Goal: Information Seeking & Learning: Learn about a topic

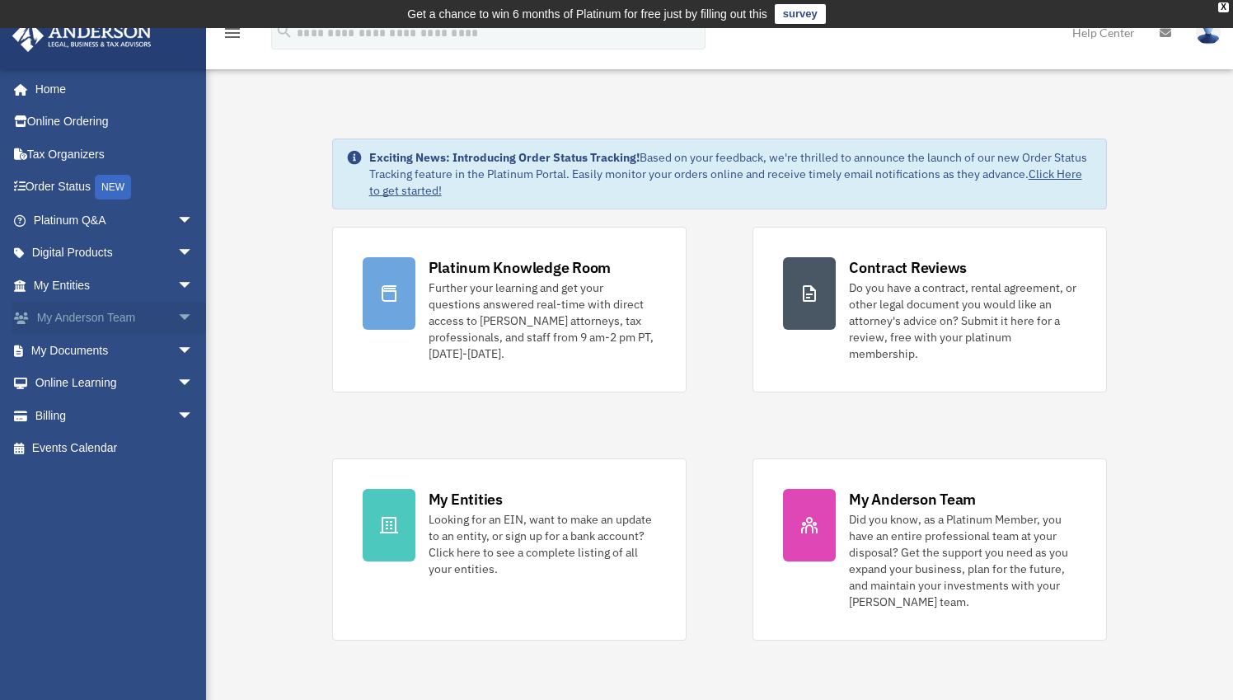
click at [85, 319] on link "My Anderson Team arrow_drop_down" at bounding box center [115, 318] width 207 height 33
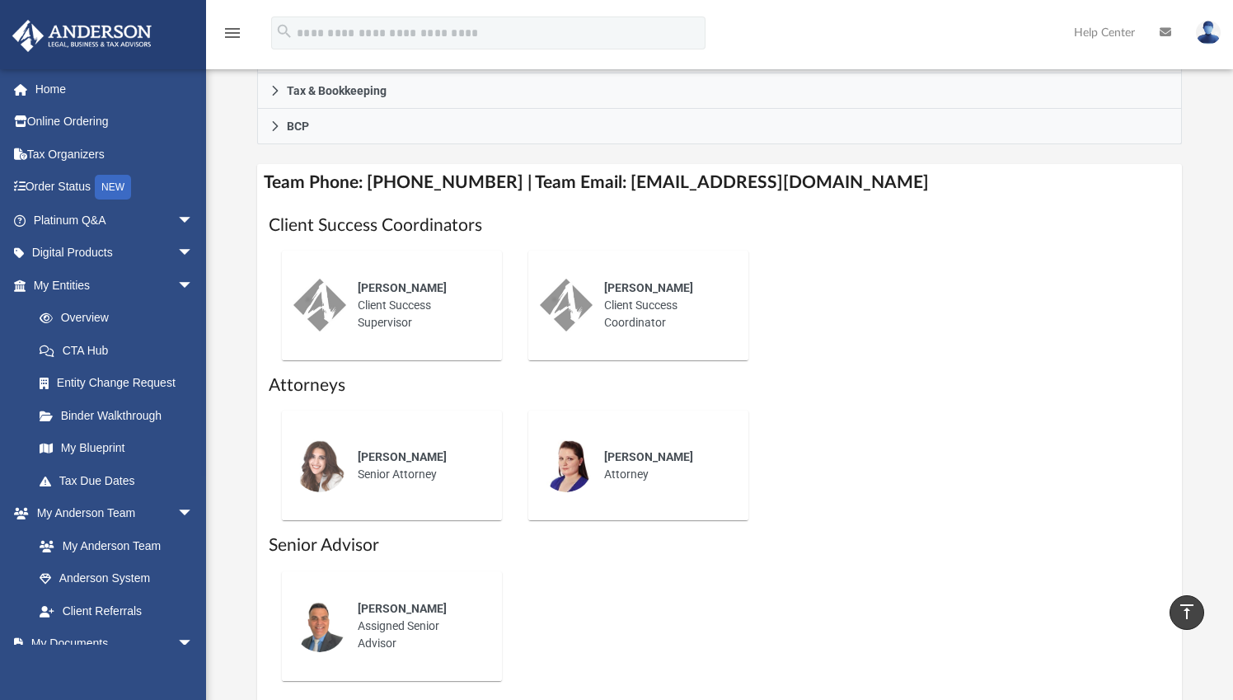
scroll to position [579, 0]
click at [97, 448] on link "My Blueprint" at bounding box center [120, 448] width 195 height 33
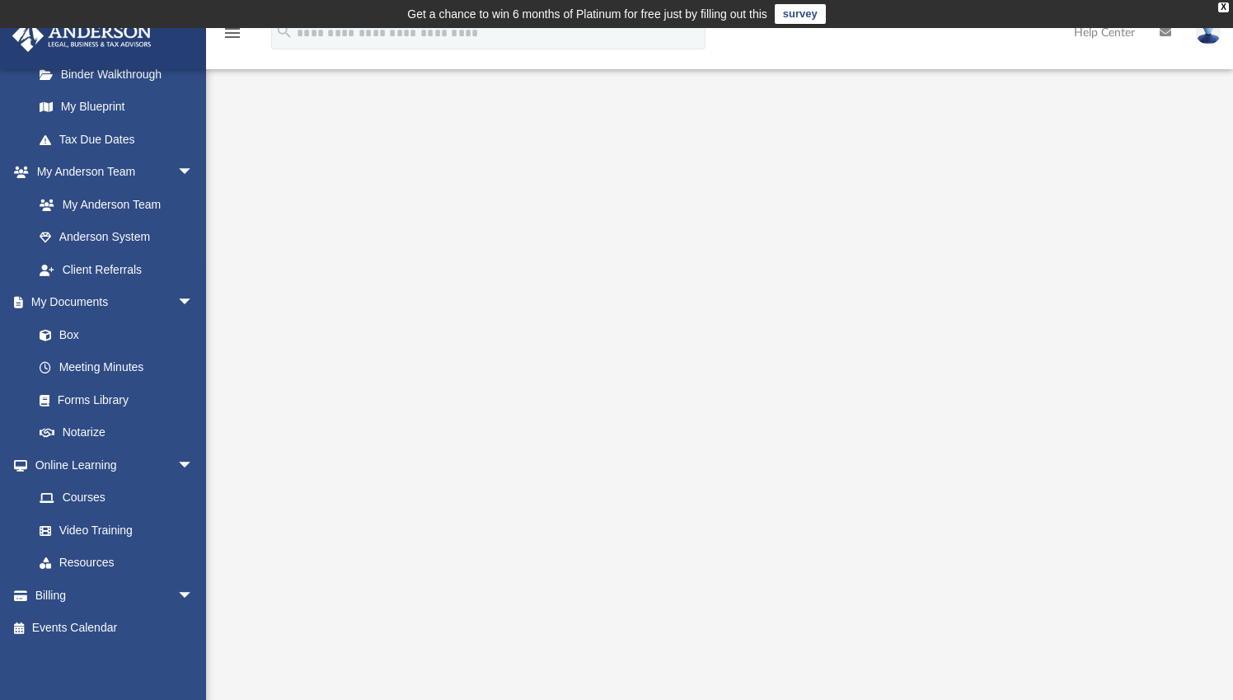
click at [1203, 39] on img at bounding box center [1208, 33] width 25 height 24
click at [1106, 32] on link "Help Center" at bounding box center [1105, 32] width 86 height 65
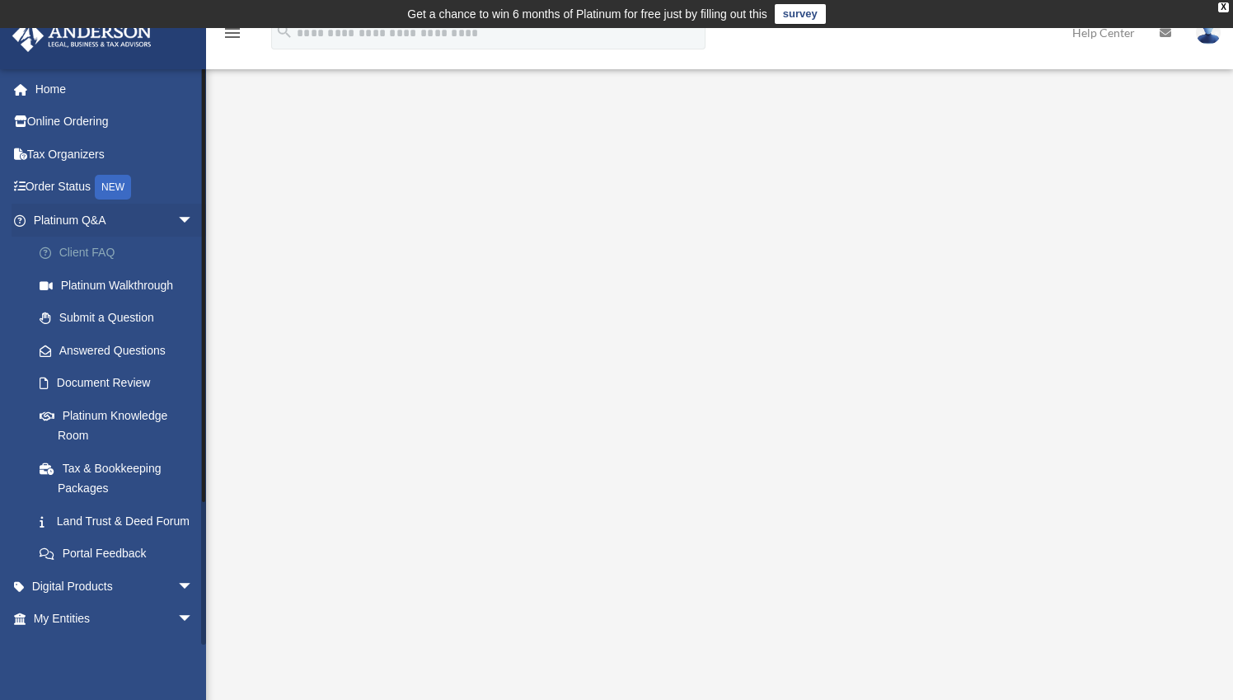
click at [103, 251] on link "Client FAQ" at bounding box center [120, 253] width 195 height 33
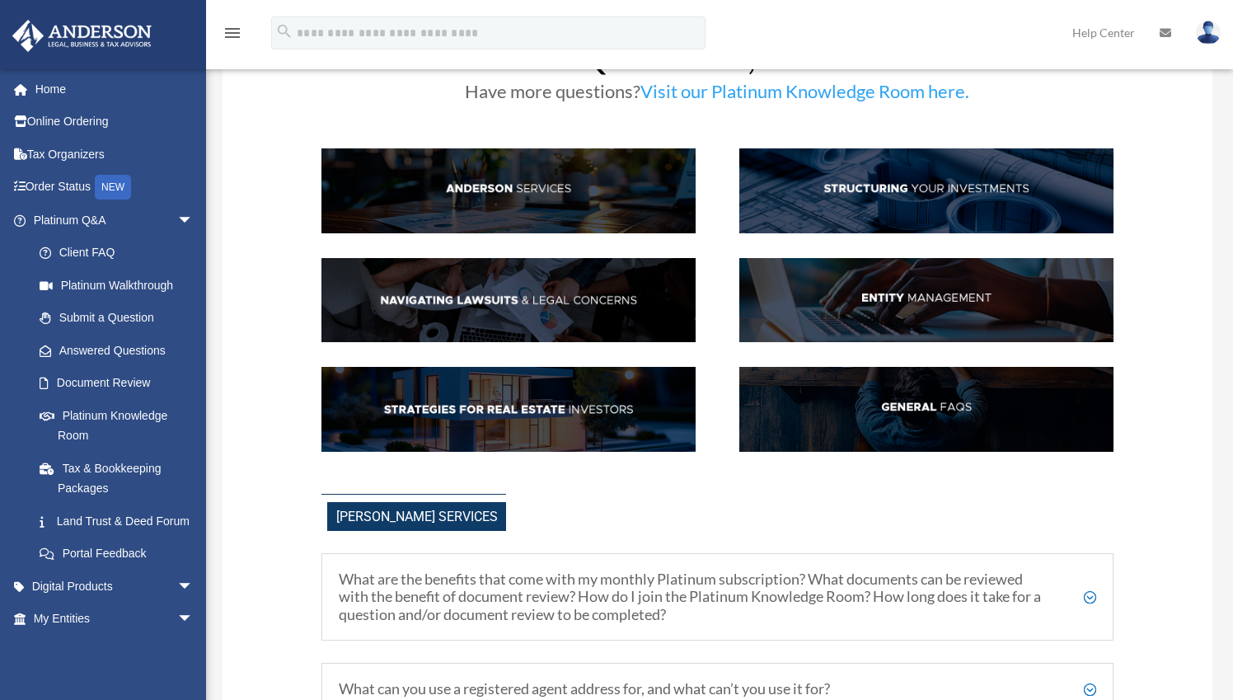
click at [925, 417] on img at bounding box center [926, 409] width 374 height 85
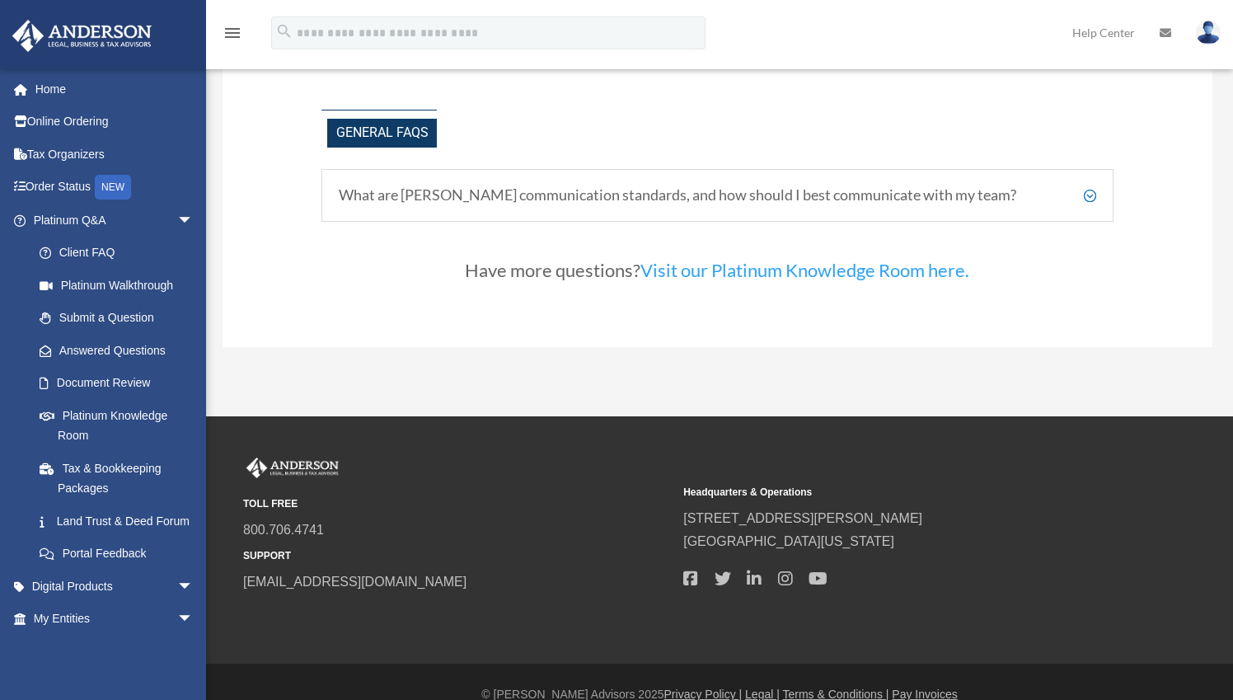
scroll to position [3500, 0]
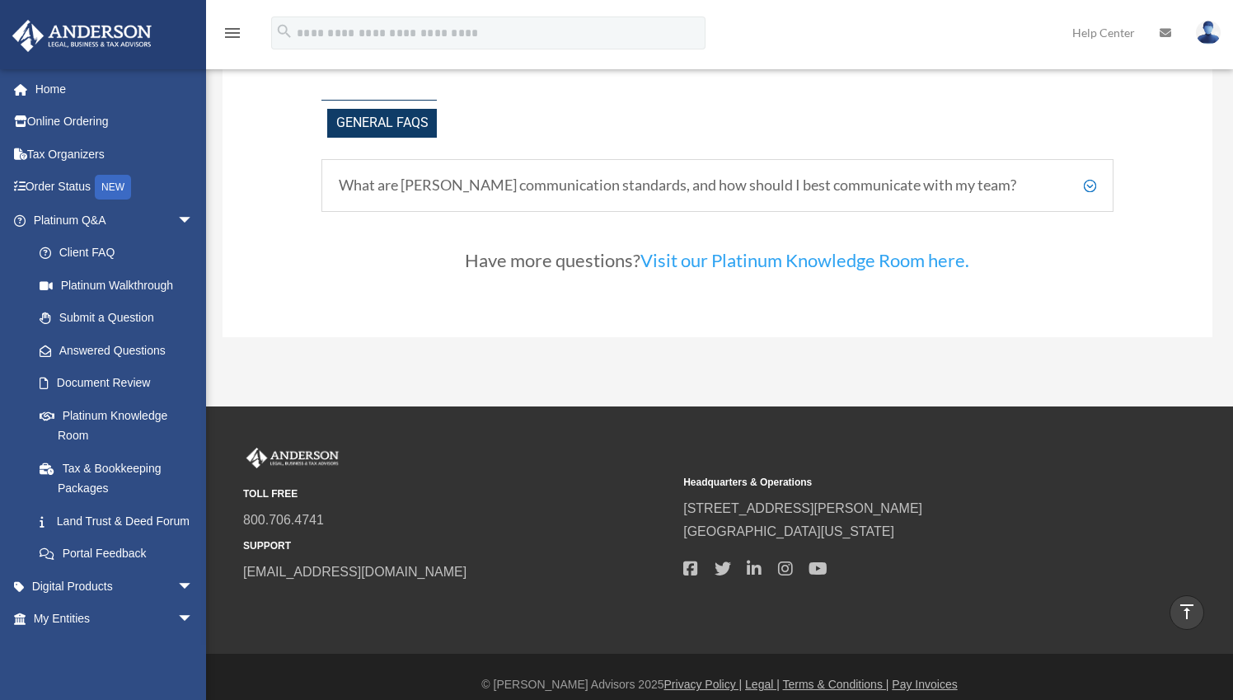
click at [832, 184] on h5 "What are Anderson's communication standards, and how should I best communicate …" at bounding box center [717, 185] width 757 height 18
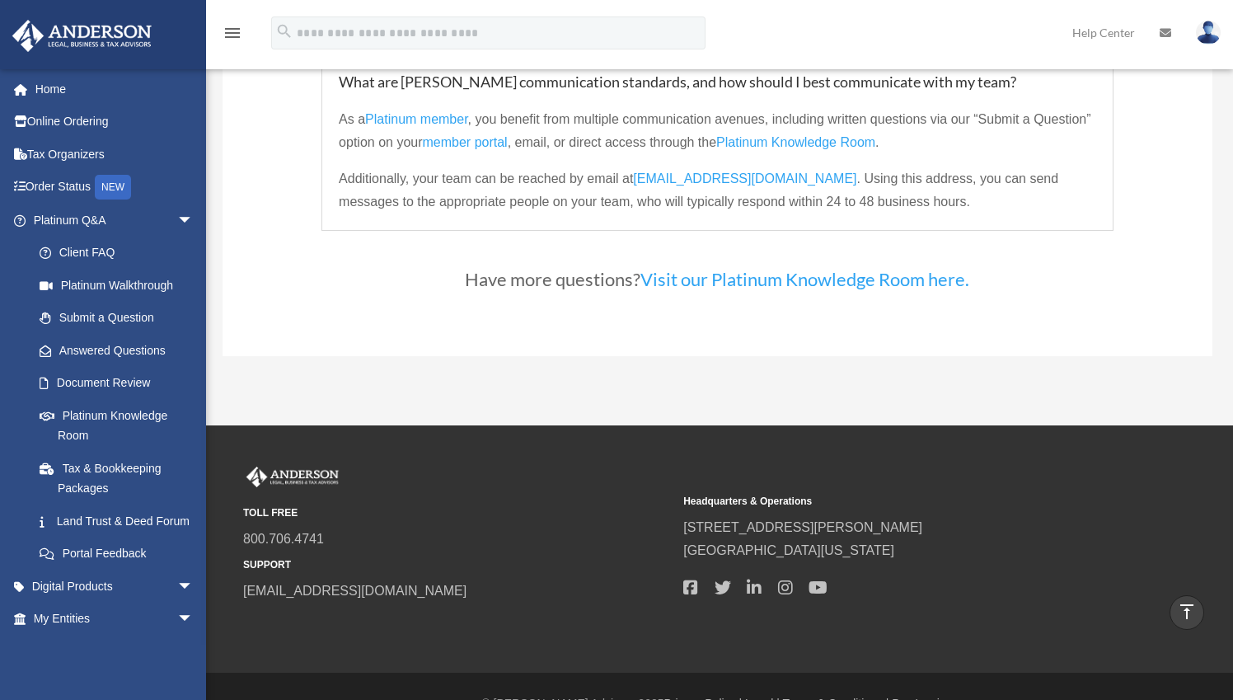
scroll to position [3636, 0]
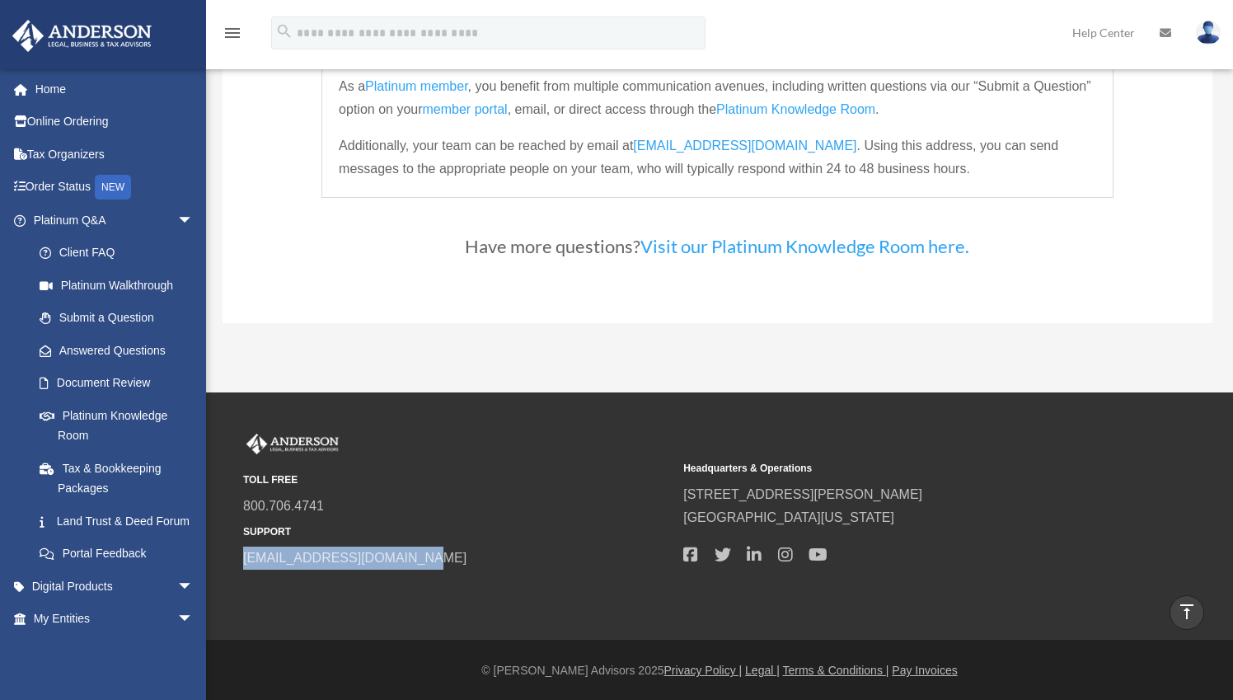
drag, startPoint x: 434, startPoint y: 555, endPoint x: 242, endPoint y: 552, distance: 191.2
click at [242, 552] on div "TOLL FREE 800.706.4741 SUPPORT info@andersonadvisors.com Headquarters & Operati…" at bounding box center [719, 502] width 977 height 137
click at [977, 562] on div at bounding box center [897, 555] width 429 height 29
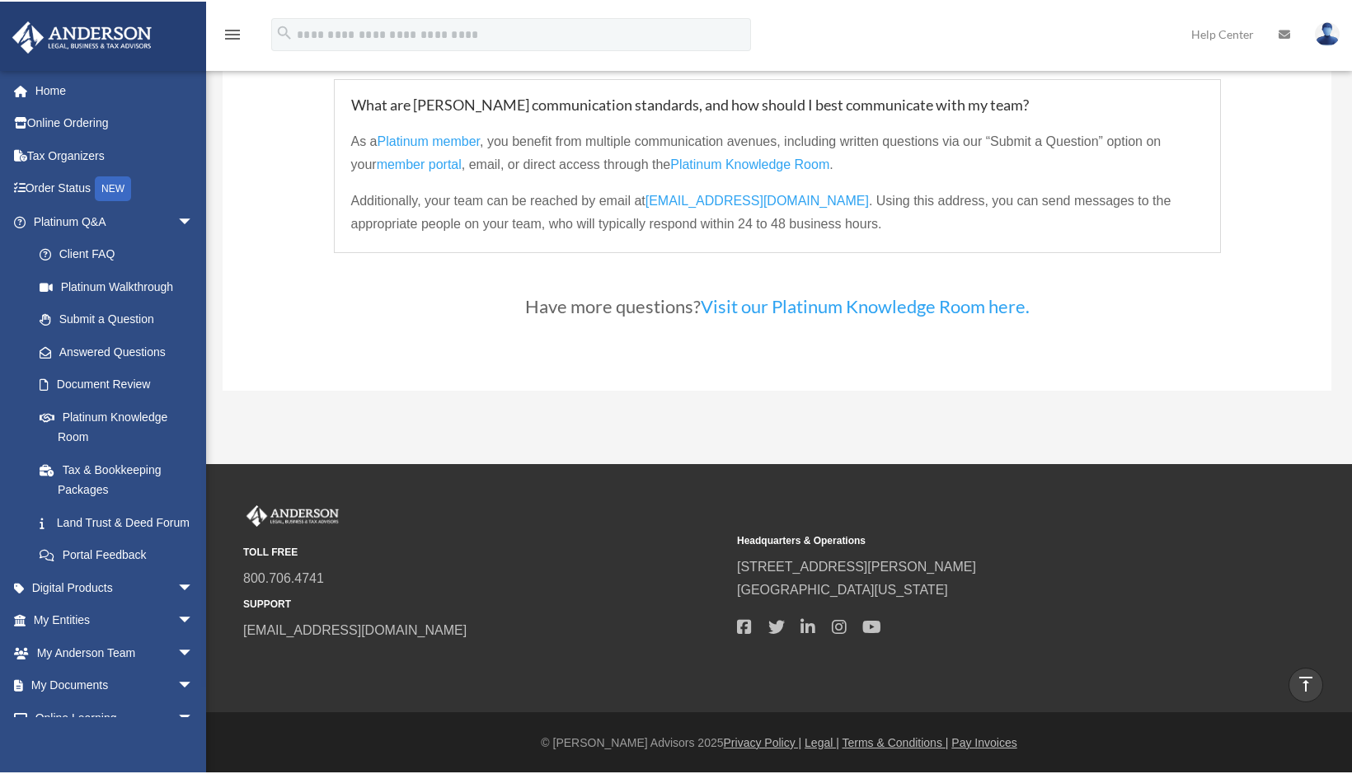
scroll to position [3710, 0]
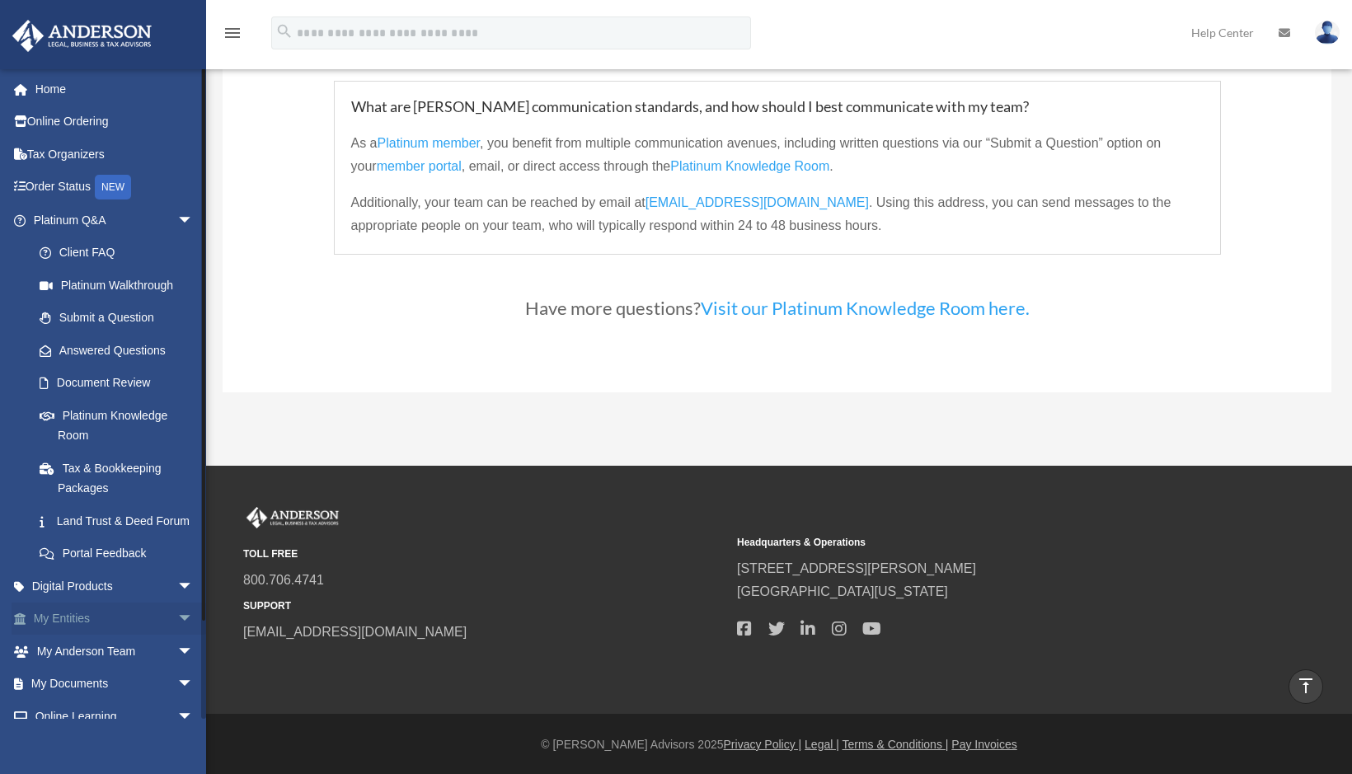
click at [64, 627] on link "My Entities arrow_drop_down" at bounding box center [115, 618] width 207 height 33
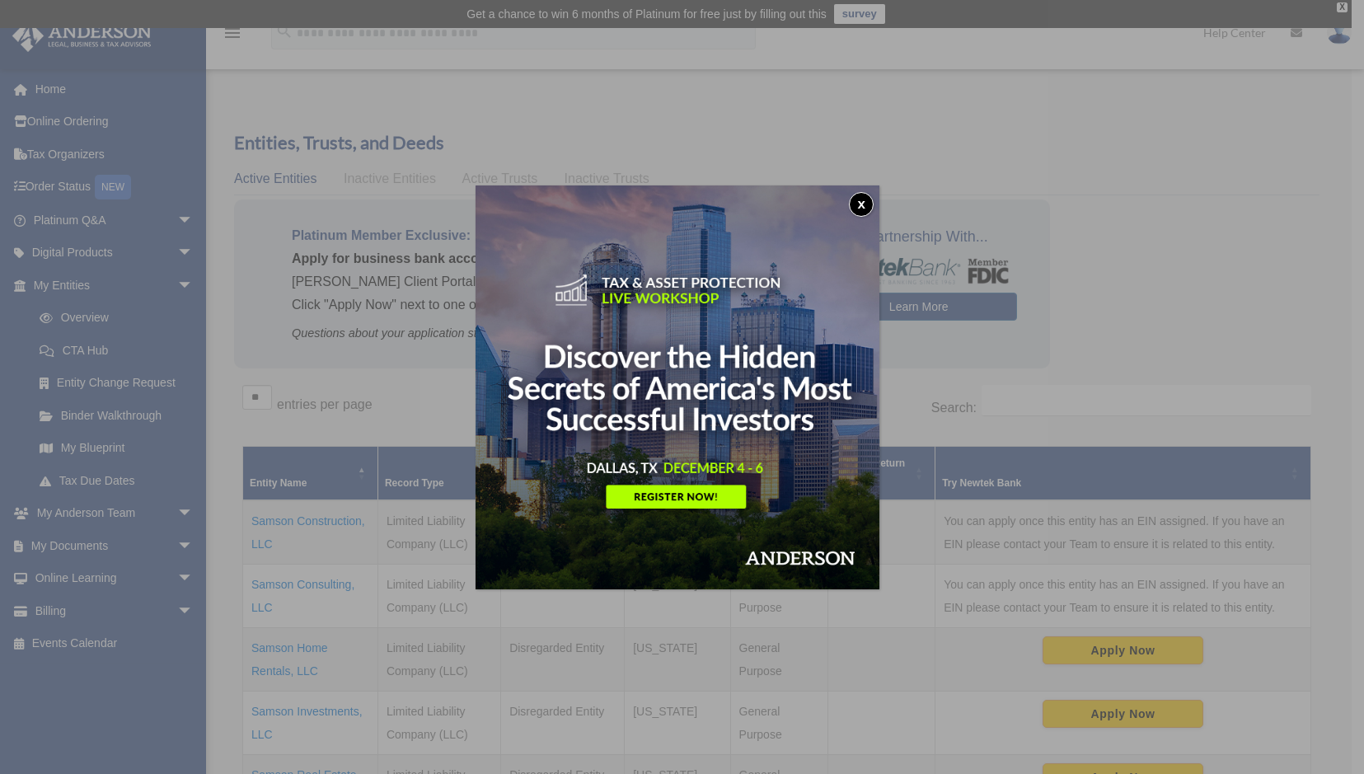
click at [870, 206] on button "x" at bounding box center [861, 204] width 25 height 25
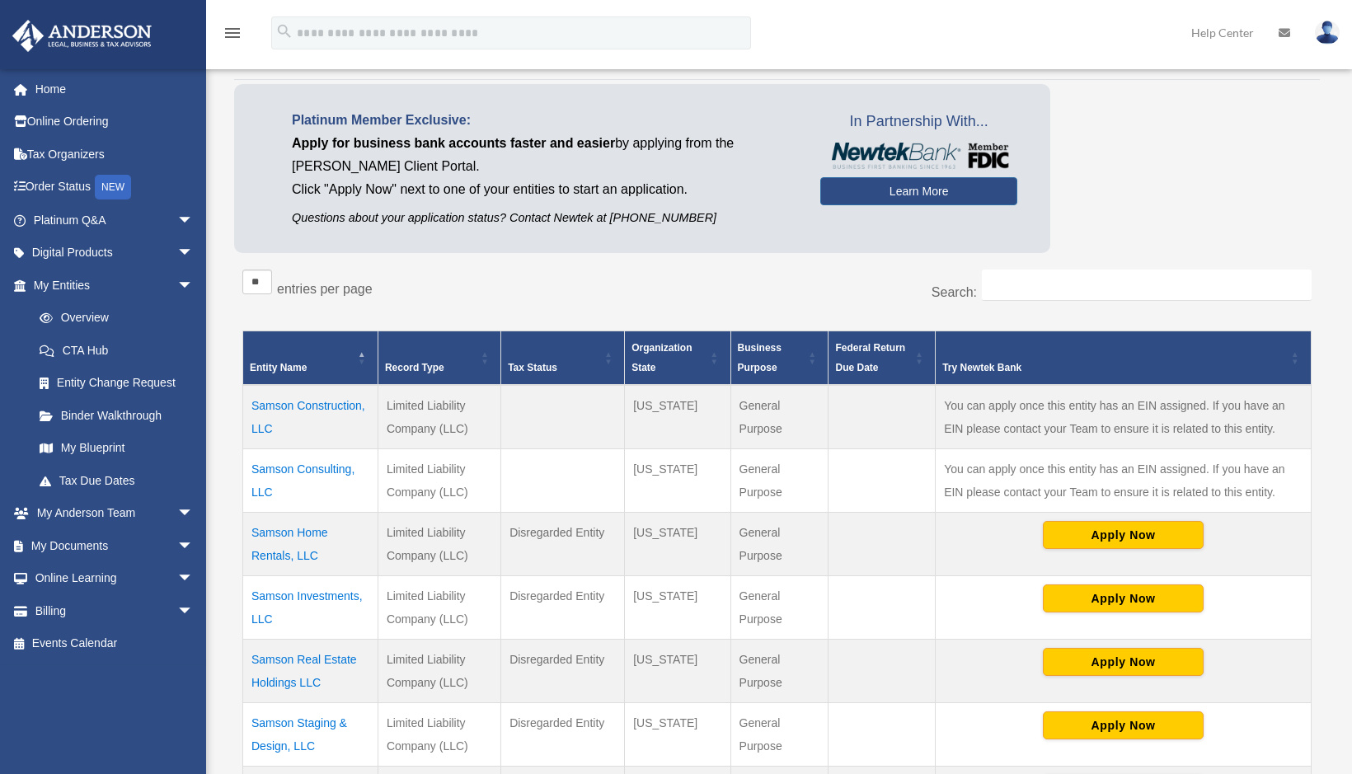
scroll to position [115, 0]
click at [123, 513] on link "My Anderson Team arrow_drop_down" at bounding box center [115, 513] width 207 height 33
click at [177, 510] on span "arrow_drop_down" at bounding box center [193, 514] width 33 height 34
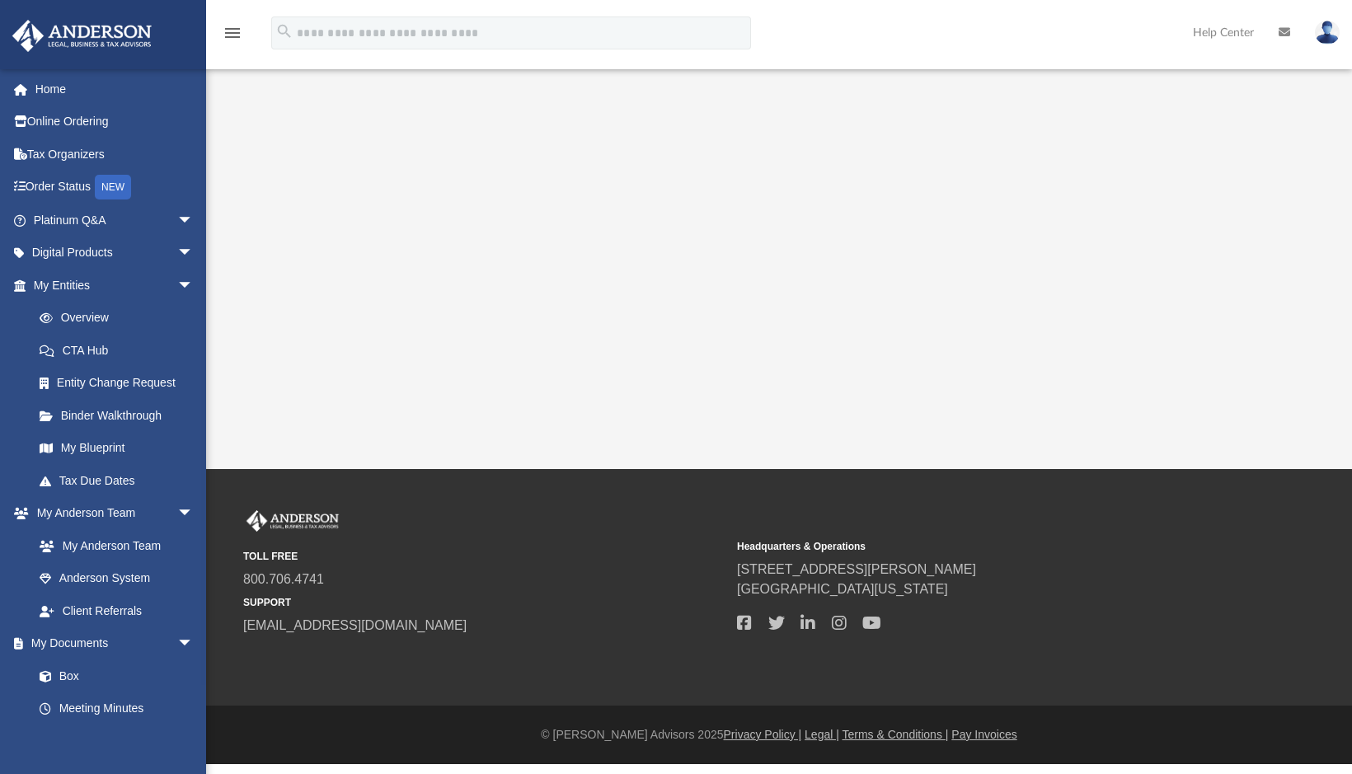
click at [120, 544] on link "My Anderson Team" at bounding box center [112, 545] width 179 height 33
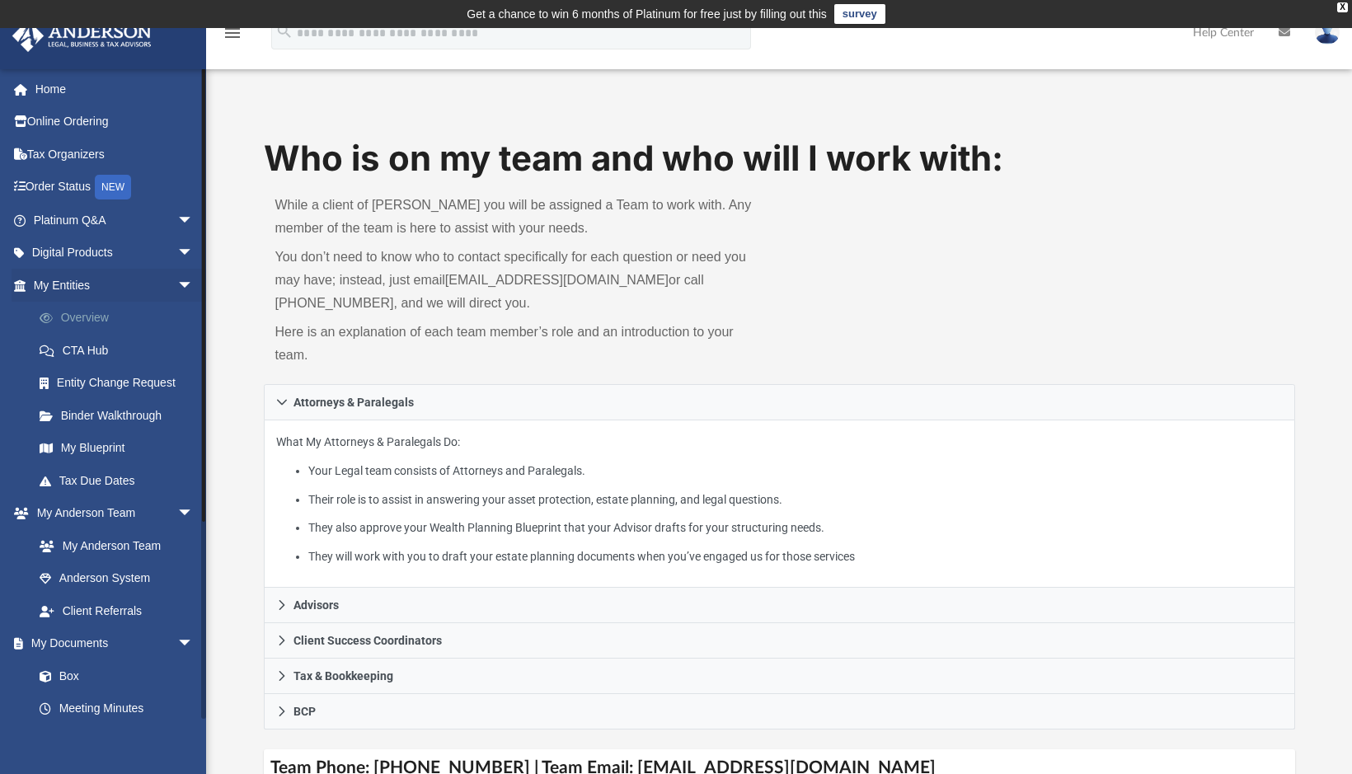
click at [77, 316] on link "Overview" at bounding box center [120, 318] width 195 height 33
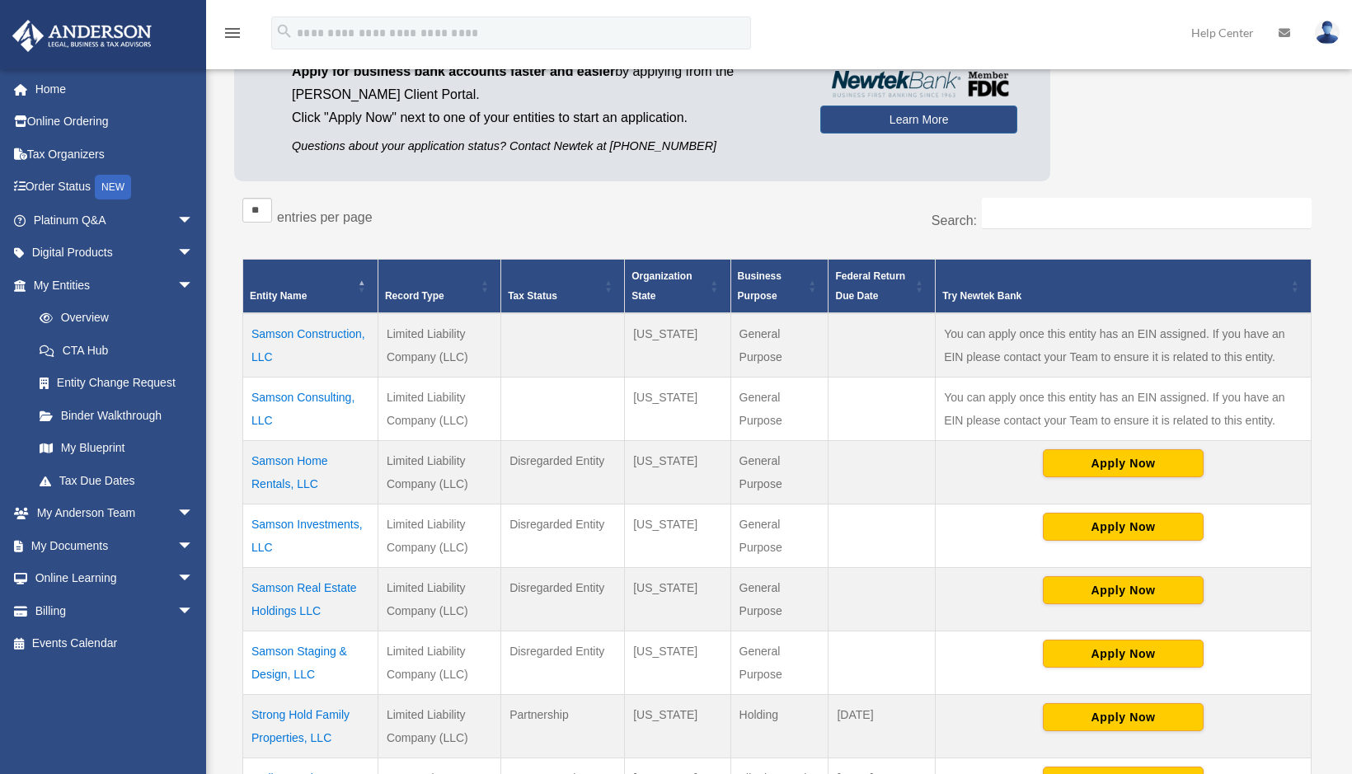
scroll to position [421, 0]
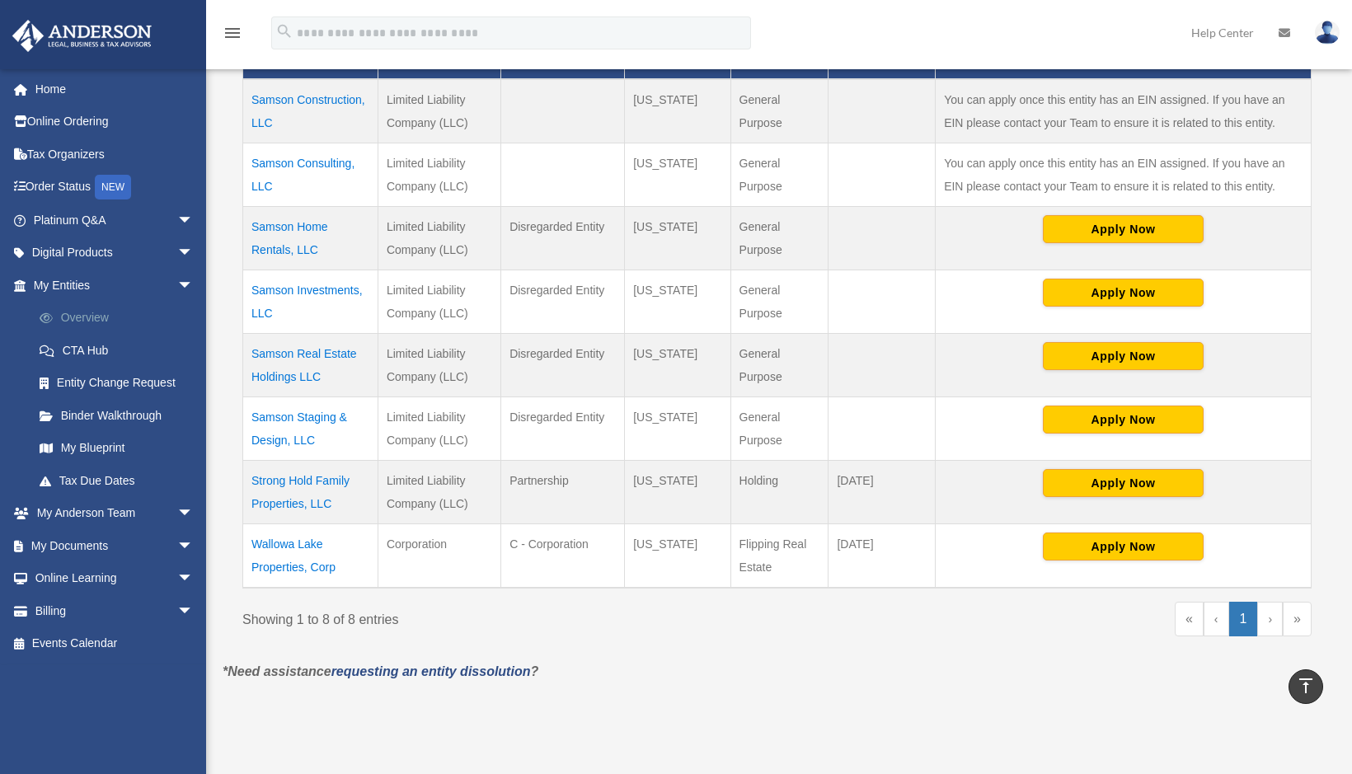
click at [88, 314] on link "Overview" at bounding box center [120, 318] width 195 height 33
click at [107, 511] on link "My Anderson Team arrow_drop_down" at bounding box center [115, 513] width 207 height 33
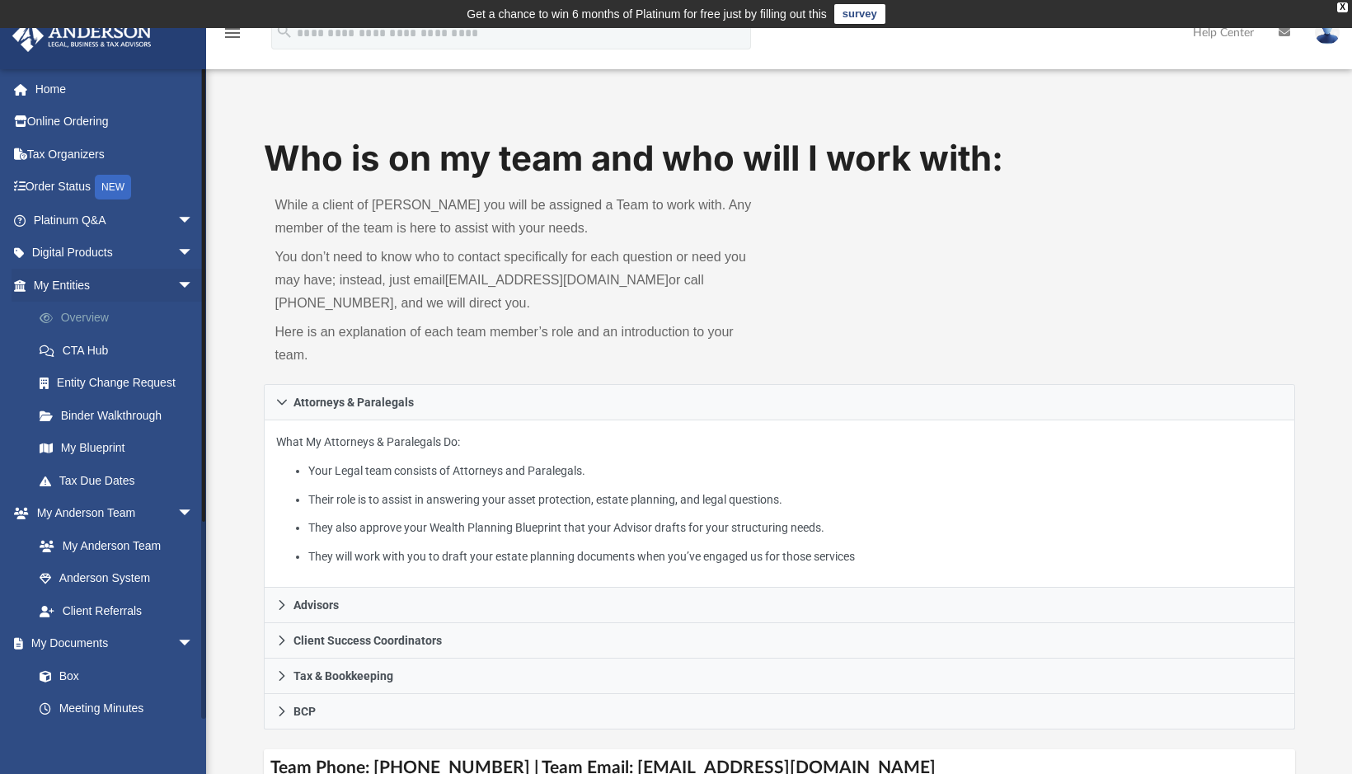
click at [97, 315] on link "Overview" at bounding box center [120, 318] width 195 height 33
click at [114, 456] on link "My Blueprint" at bounding box center [120, 448] width 195 height 33
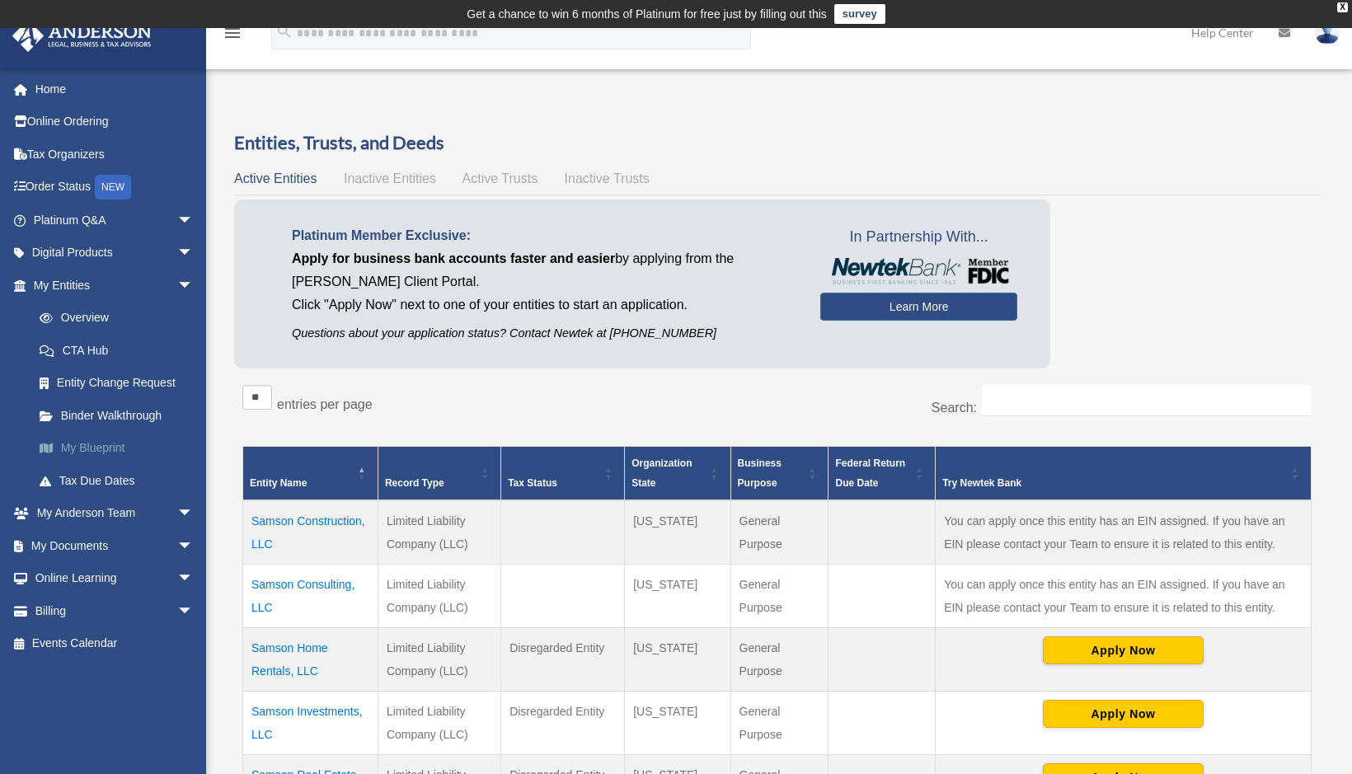
click at [91, 448] on link "My Blueprint" at bounding box center [120, 448] width 195 height 33
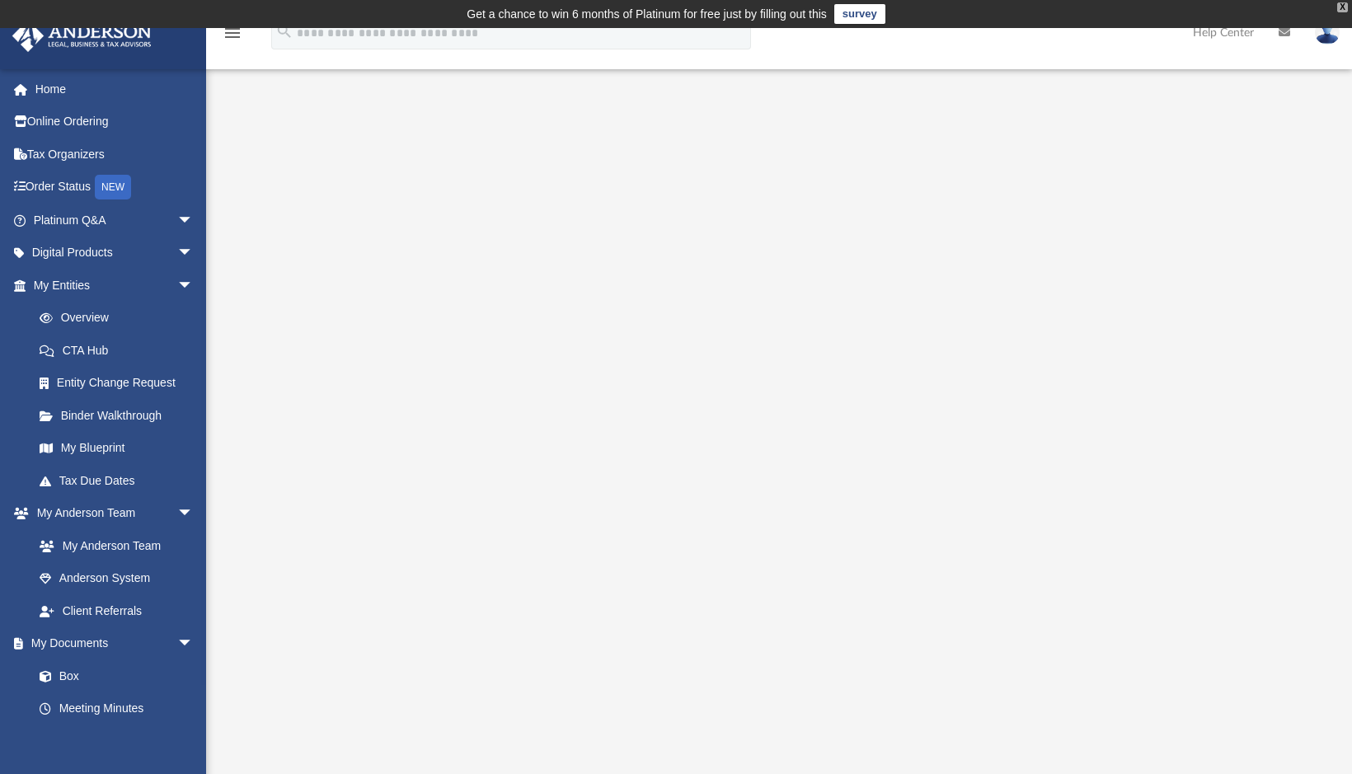
click at [1339, 6] on div "X" at bounding box center [1342, 7] width 11 height 10
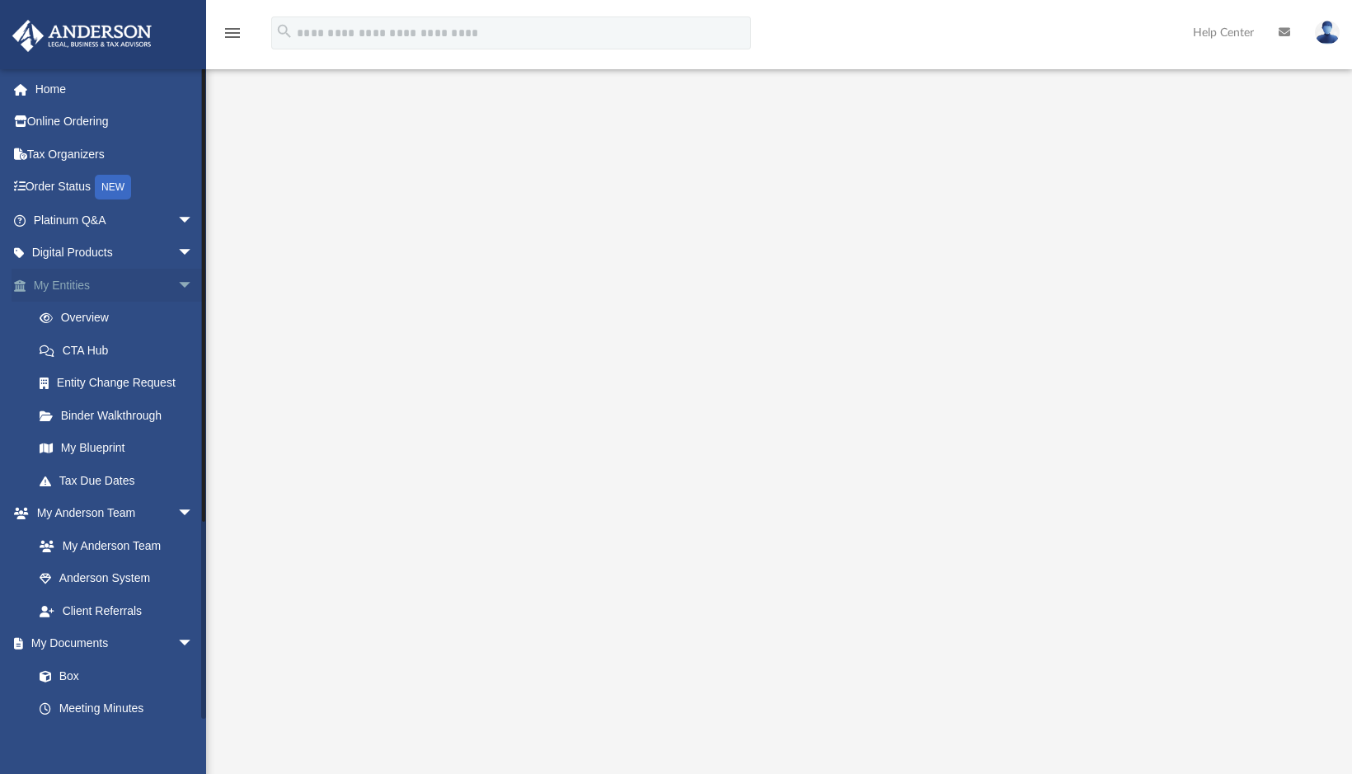
click at [73, 284] on link "My Entities arrow_drop_down" at bounding box center [115, 285] width 207 height 33
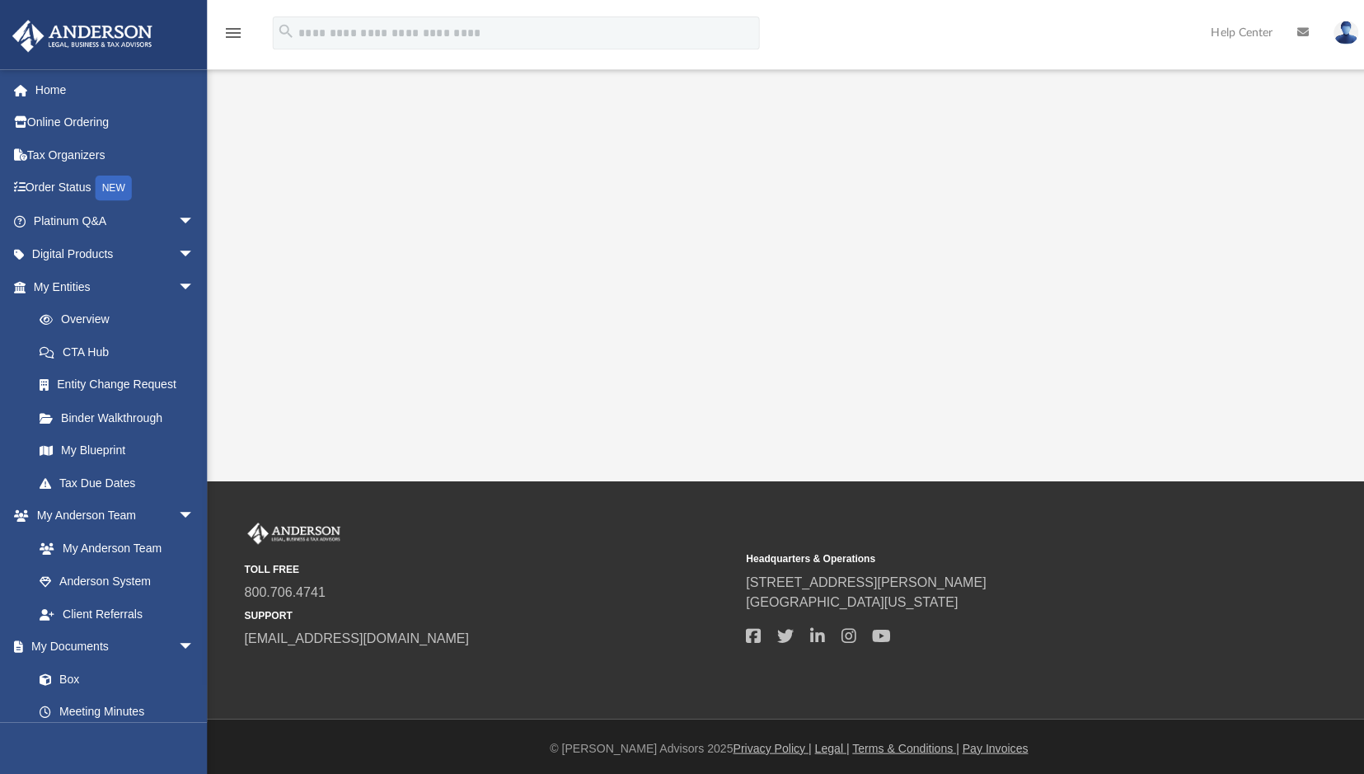
click at [105, 448] on link "My Blueprint" at bounding box center [116, 448] width 187 height 33
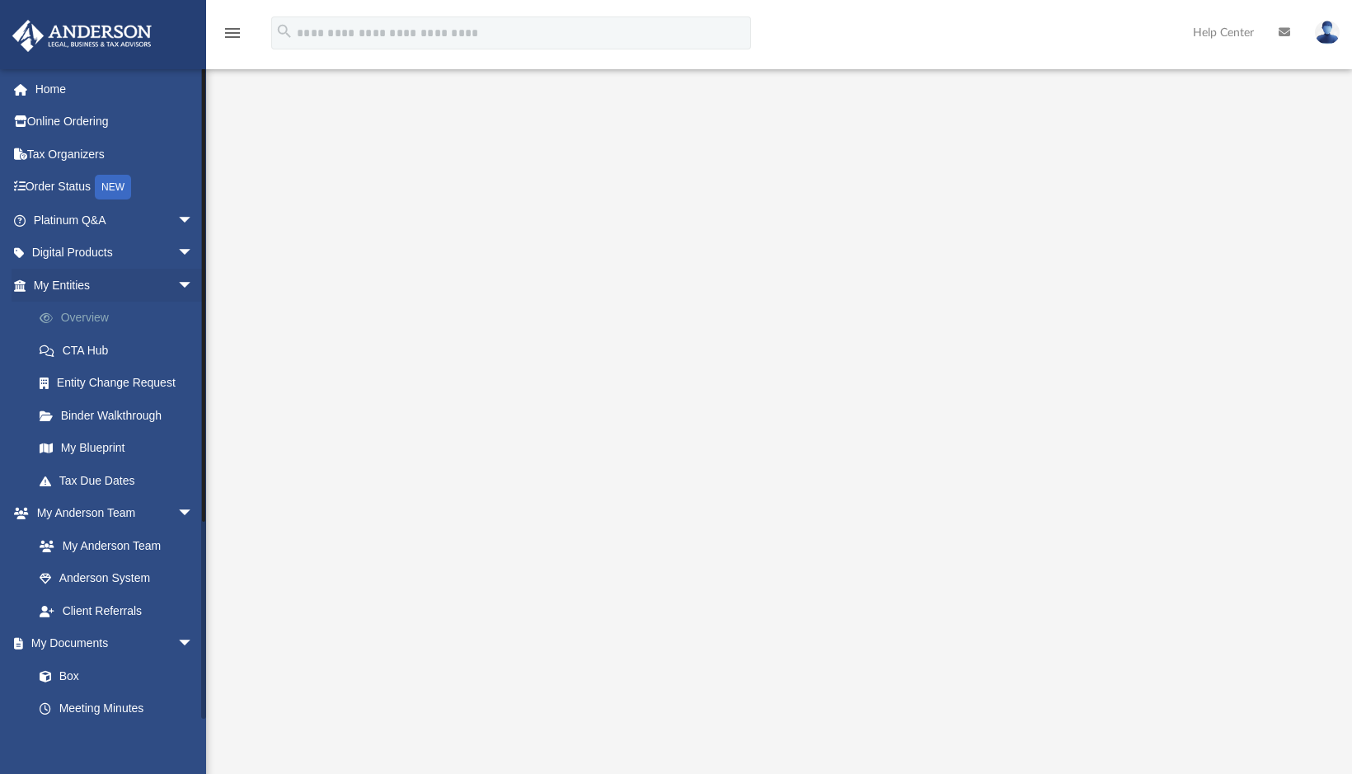
click at [79, 318] on link "Overview" at bounding box center [120, 318] width 195 height 33
drag, startPoint x: 88, startPoint y: 315, endPoint x: 97, endPoint y: 316, distance: 9.1
click at [89, 315] on link "Overview" at bounding box center [120, 318] width 195 height 33
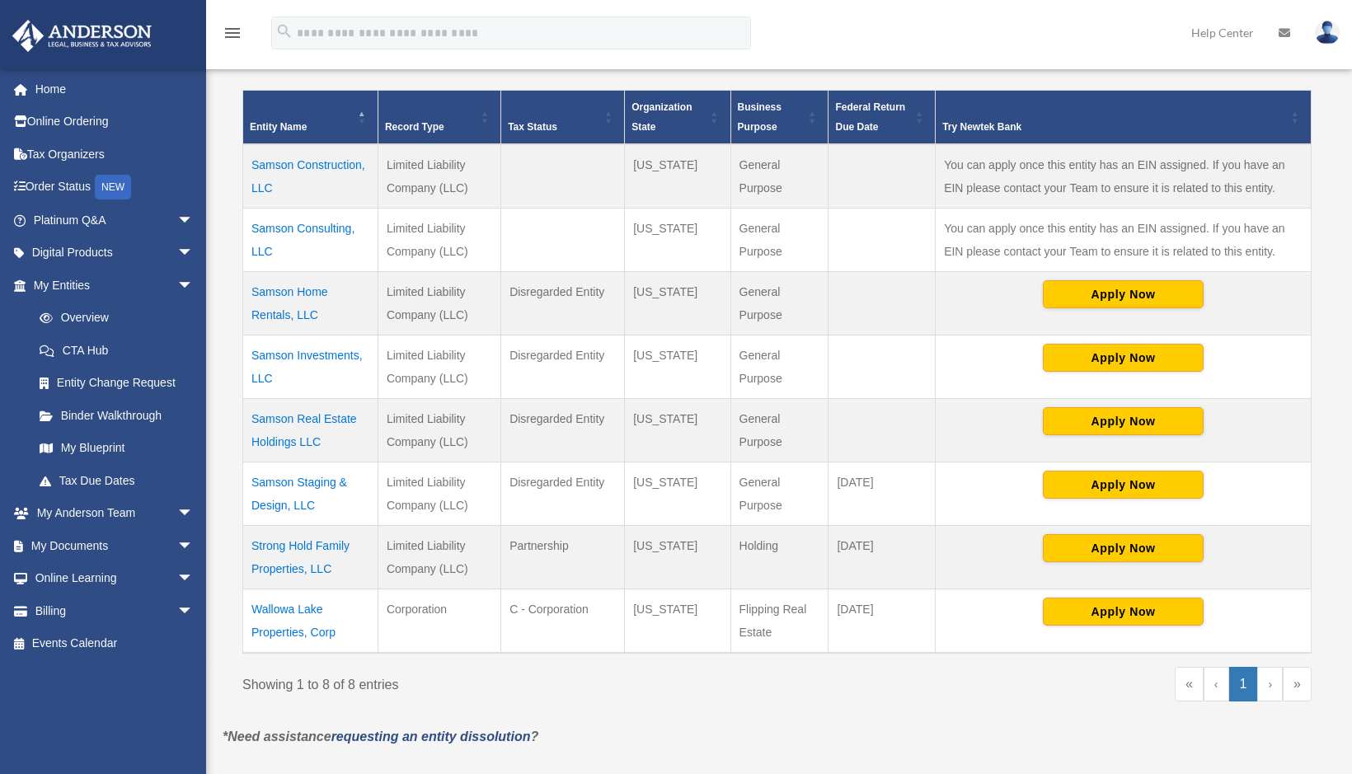
scroll to position [344, 0]
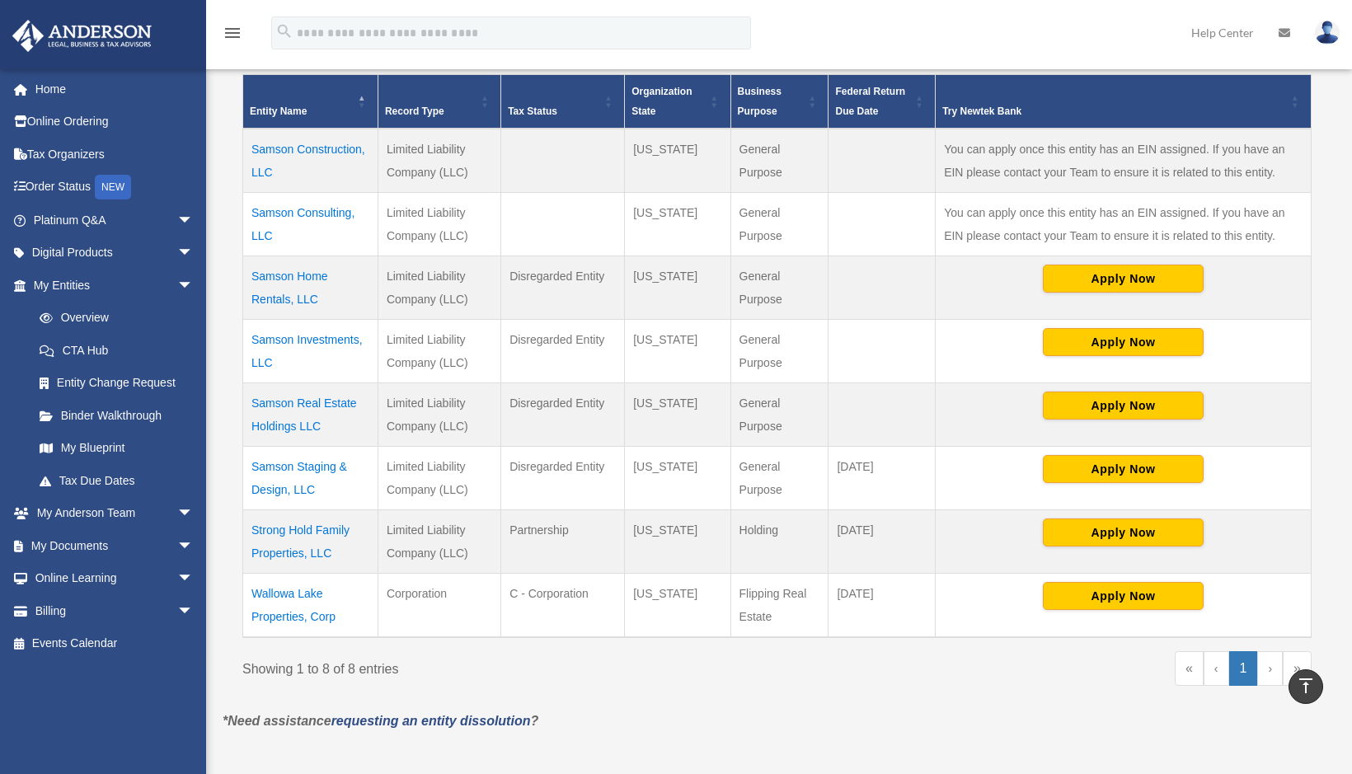
click at [336, 399] on td "Samson Real Estate Holdings LLC" at bounding box center [310, 413] width 135 height 63
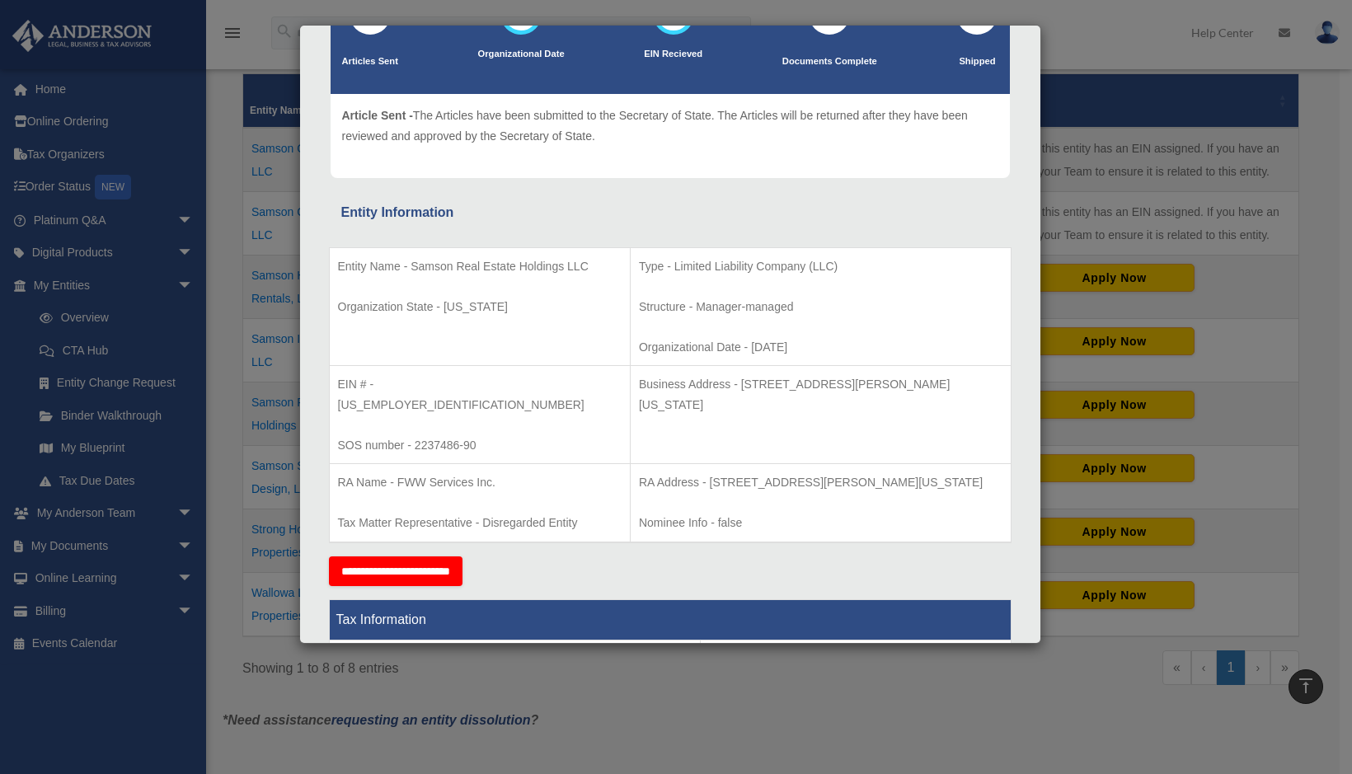
scroll to position [0, 0]
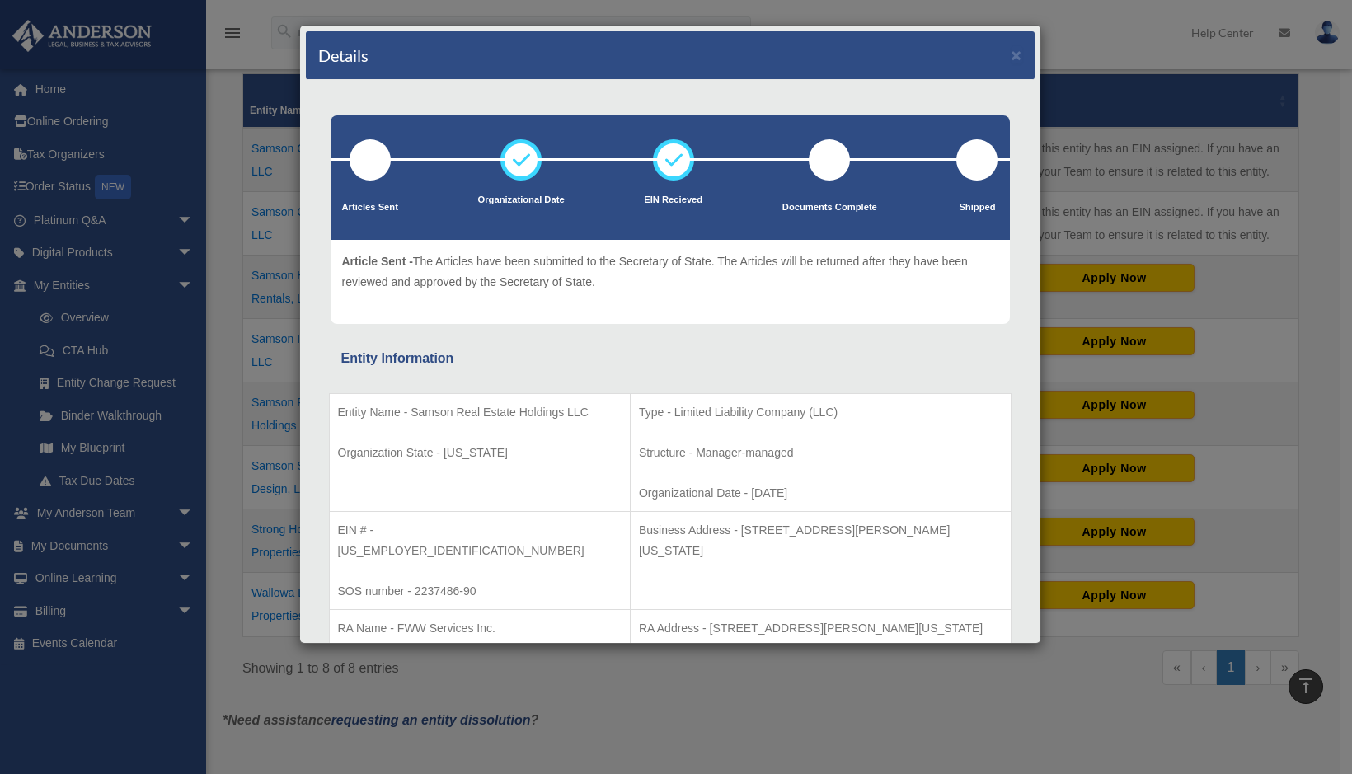
click at [224, 97] on div "Details × Articles Sent Organizational Date" at bounding box center [676, 387] width 1352 height 774
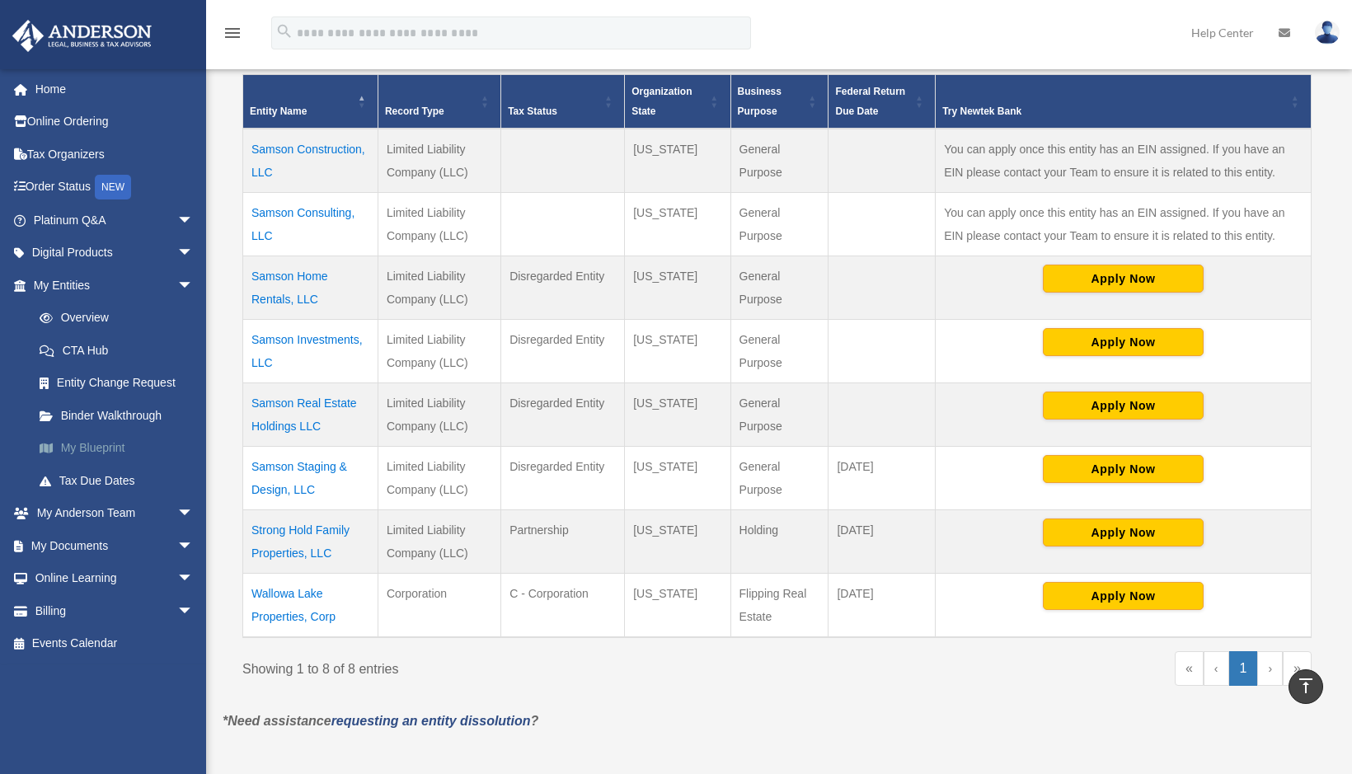
click at [106, 444] on link "My Blueprint" at bounding box center [120, 448] width 195 height 33
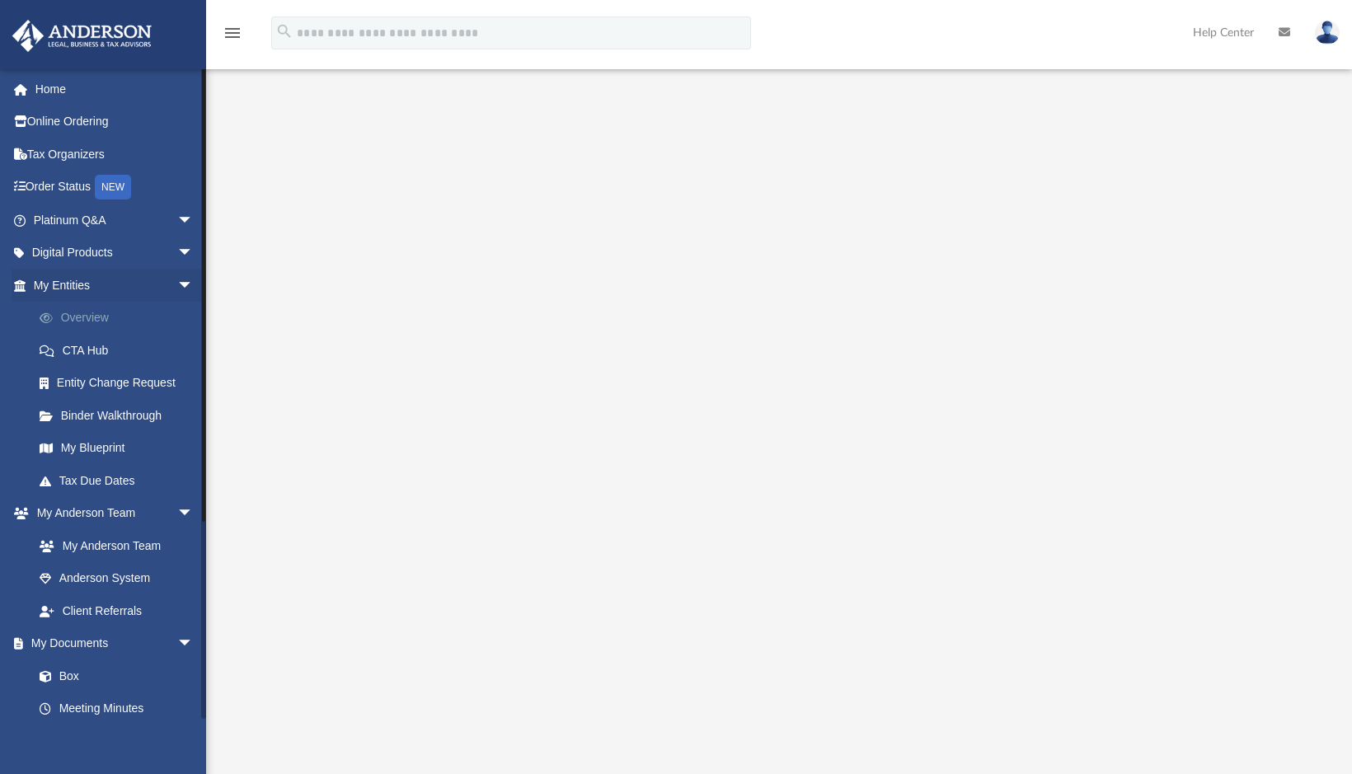
click at [91, 315] on link "Overview" at bounding box center [120, 318] width 195 height 33
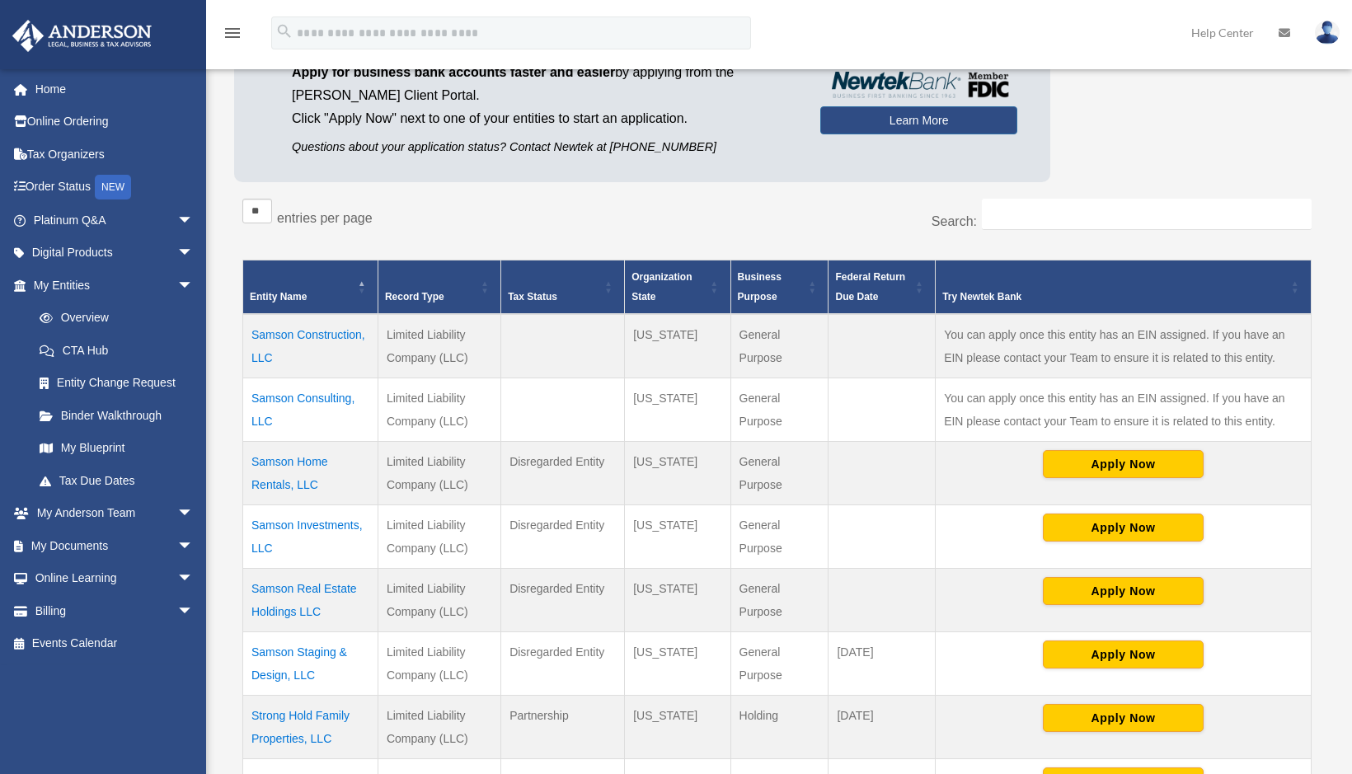
scroll to position [301, 0]
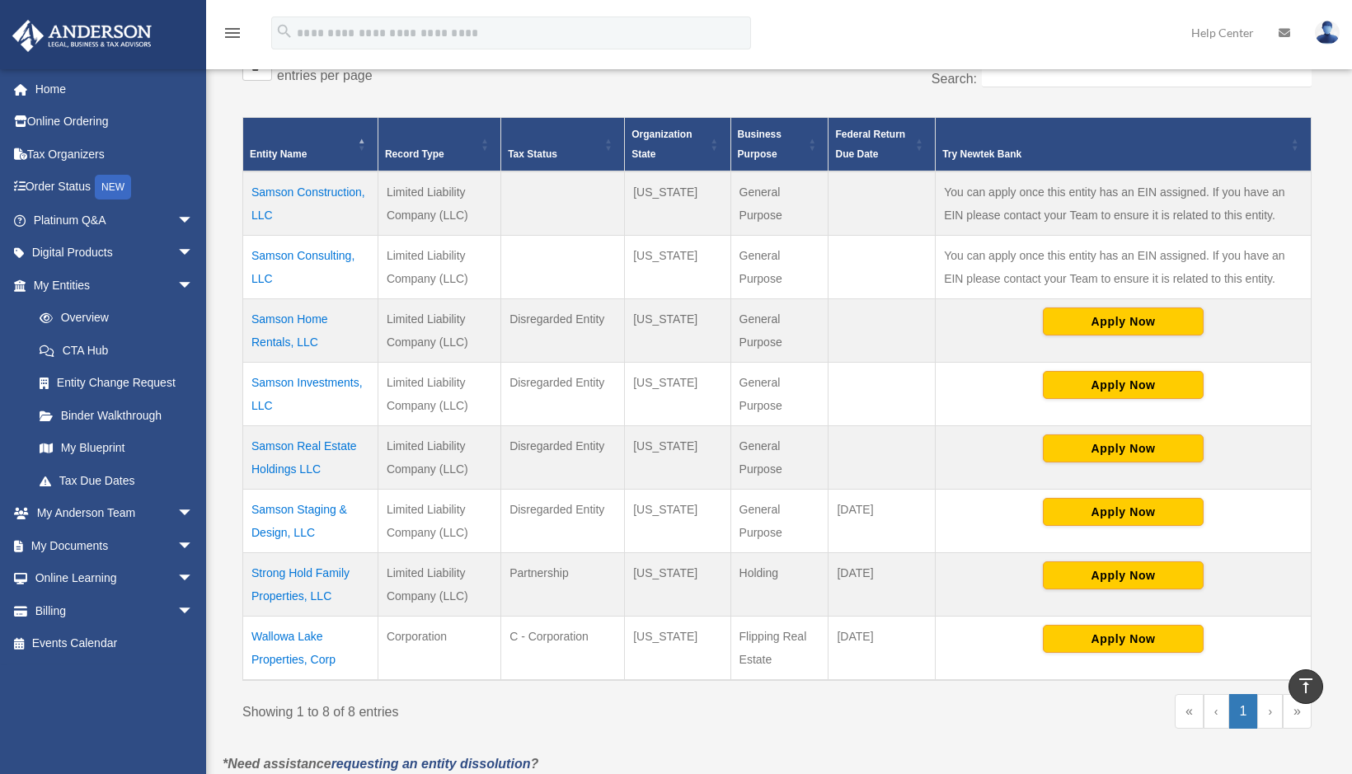
click at [312, 445] on td "Samson Real Estate Holdings LLC" at bounding box center [310, 456] width 135 height 63
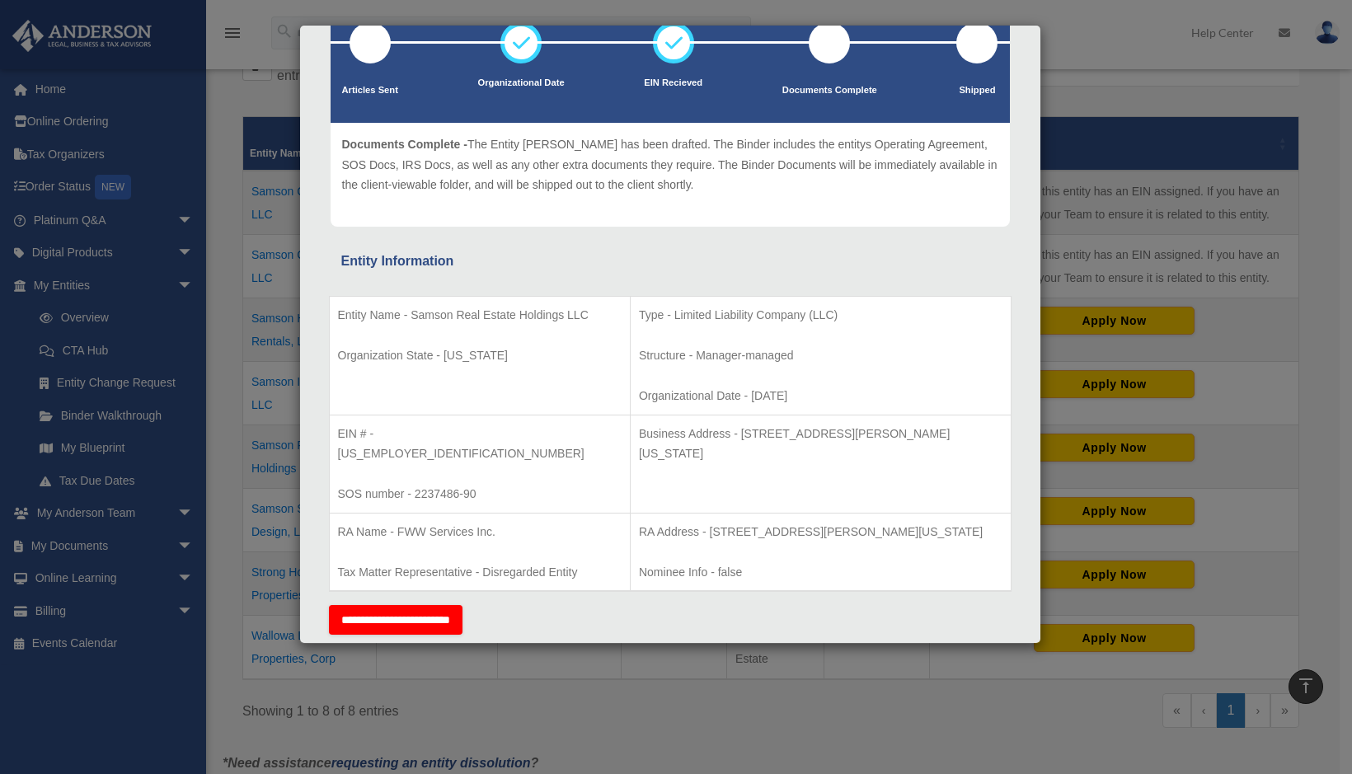
scroll to position [0, 0]
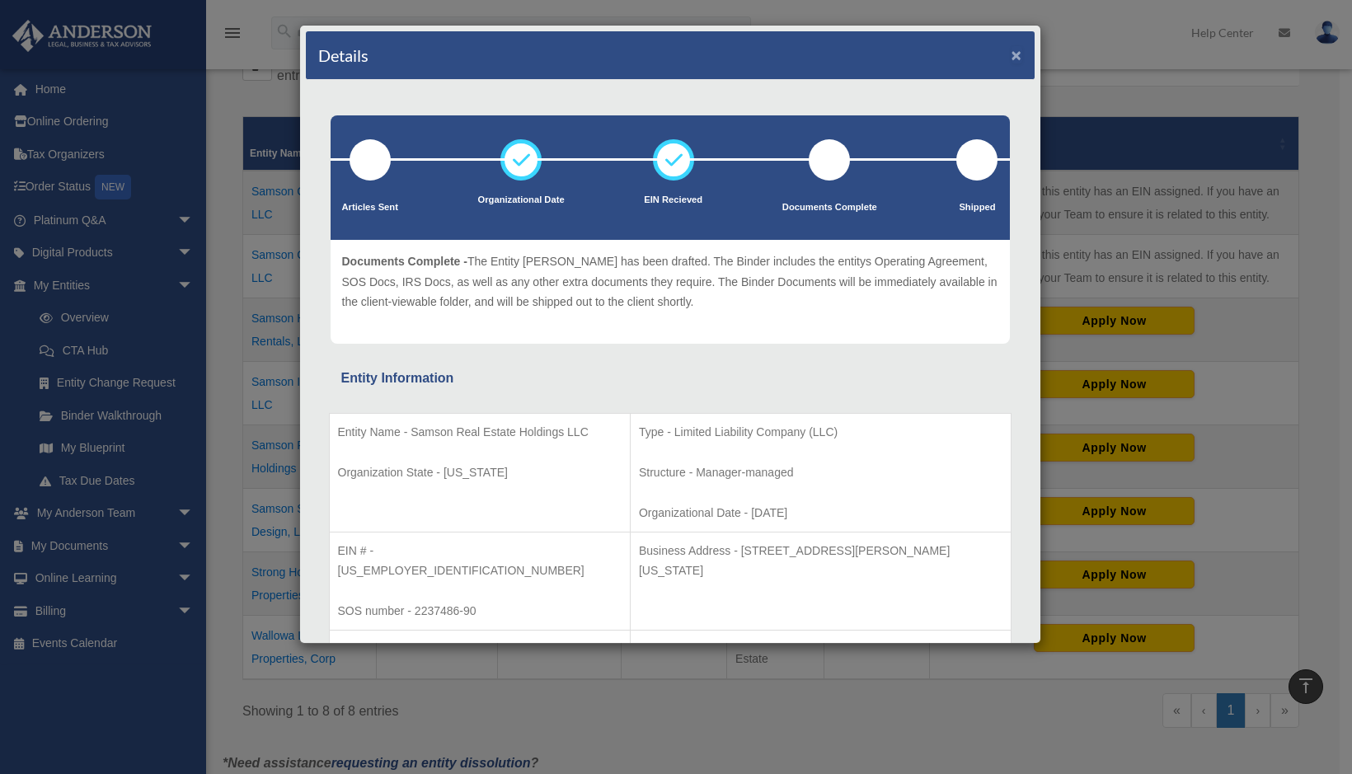
click at [1011, 59] on button "×" at bounding box center [1016, 54] width 11 height 17
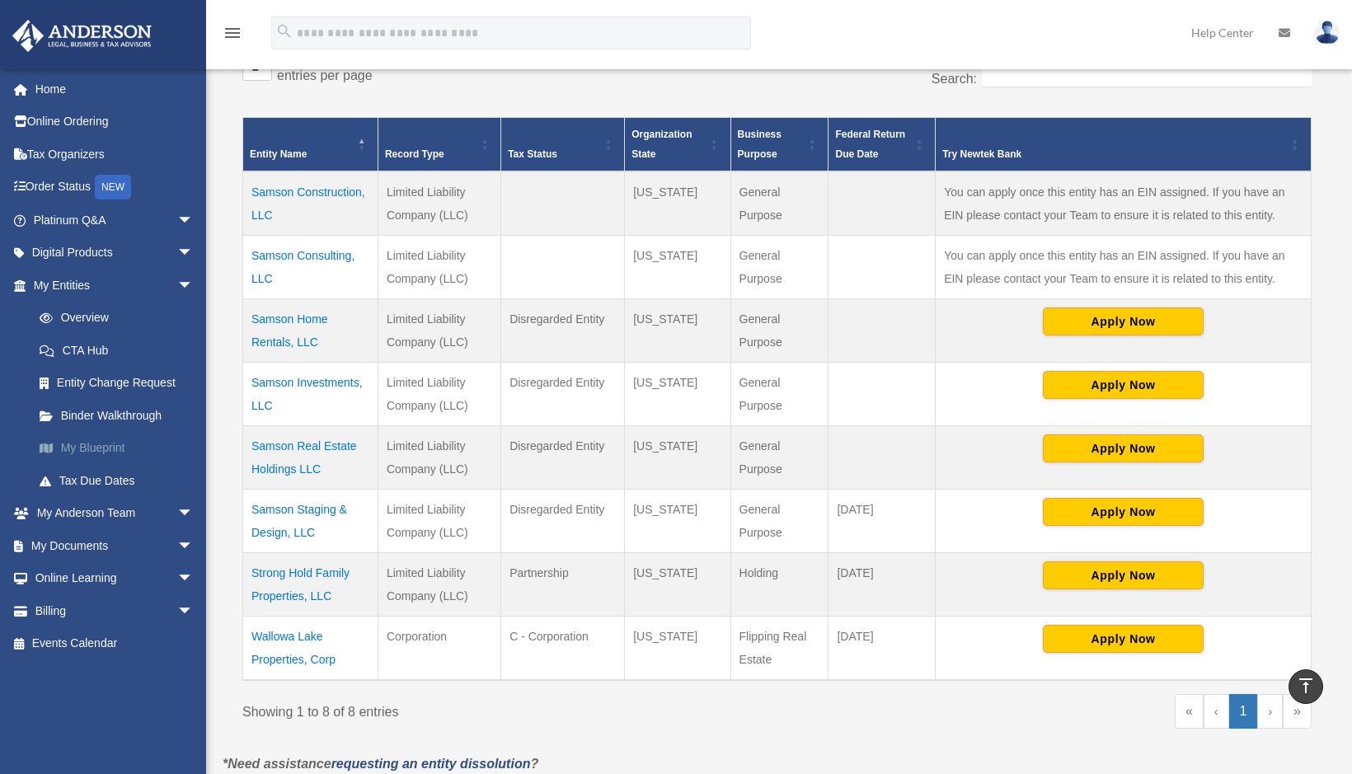
click at [91, 446] on link "My Blueprint" at bounding box center [120, 448] width 195 height 33
